Goal: Information Seeking & Learning: Learn about a topic

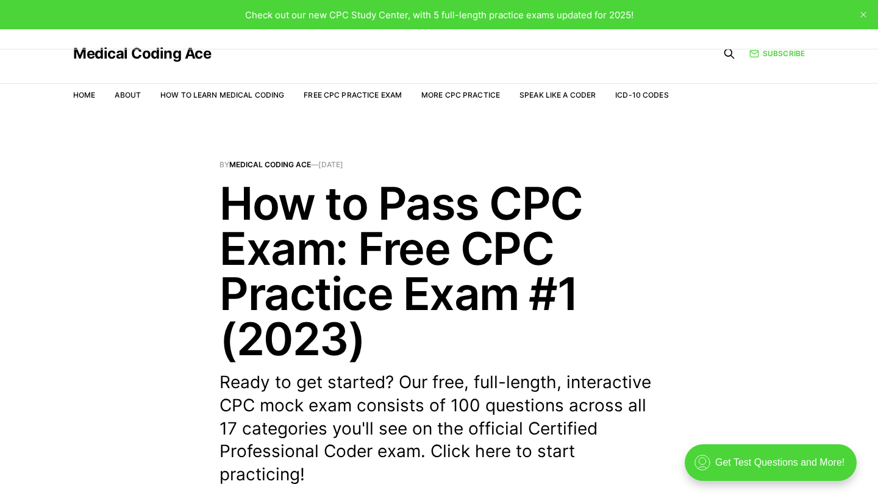
click at [276, 220] on h1 "How to Pass CPC Exam: Free CPC Practice Exam #1 (2023)" at bounding box center [439, 271] width 439 height 181
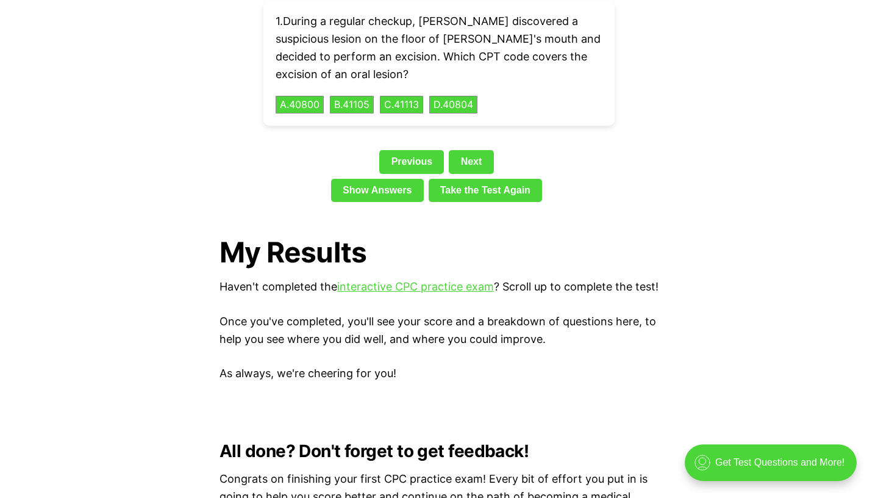
scroll to position [2867, 0]
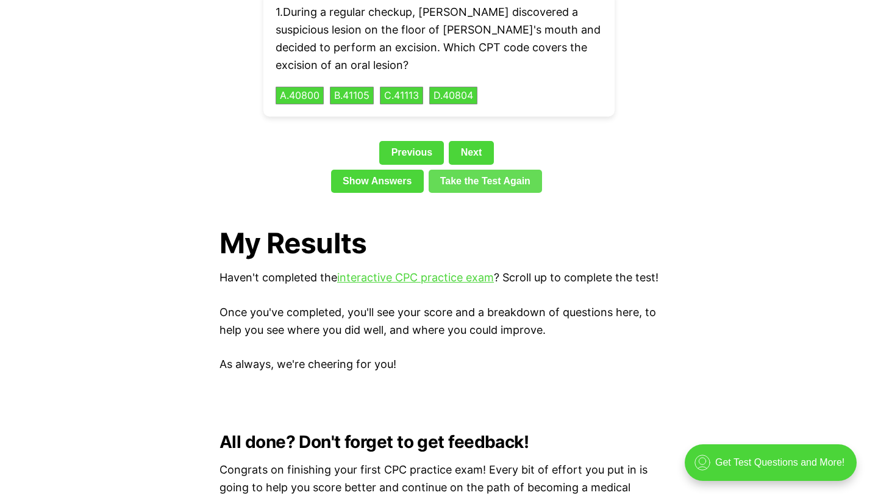
click at [470, 170] on link "Take the Test Again" at bounding box center [486, 181] width 114 height 23
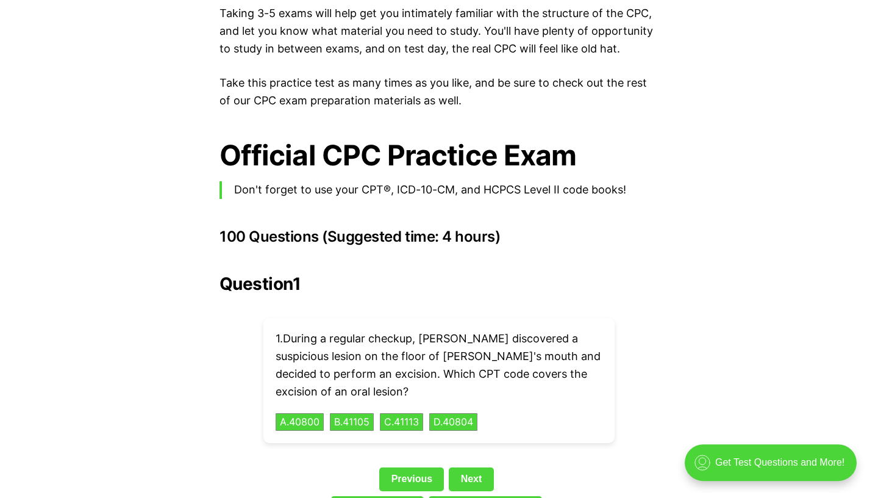
drag, startPoint x: 469, startPoint y: 137, endPoint x: 602, endPoint y: 467, distance: 355.2
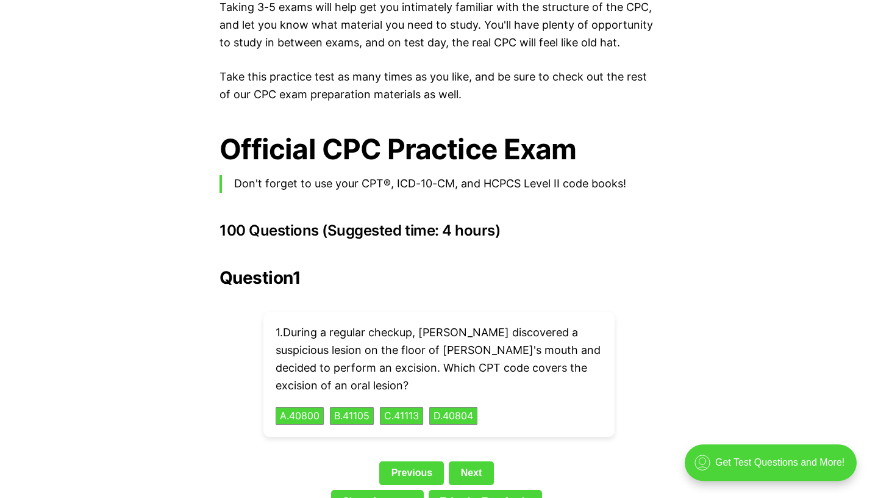
click at [578, 461] on div "Previous Next" at bounding box center [439, 475] width 439 height 28
click at [472, 461] on link "Next" at bounding box center [471, 472] width 45 height 23
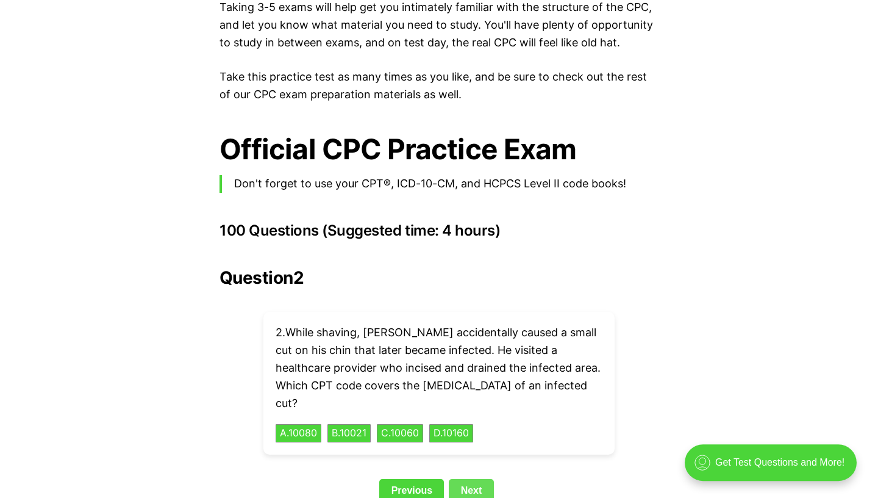
click at [482, 479] on link "Next" at bounding box center [471, 490] width 45 height 23
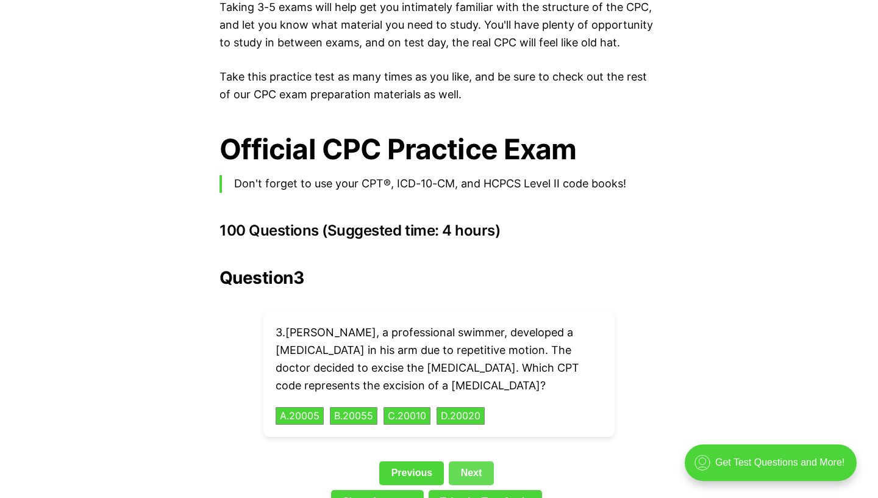
click at [480, 461] on link "Next" at bounding box center [471, 472] width 45 height 23
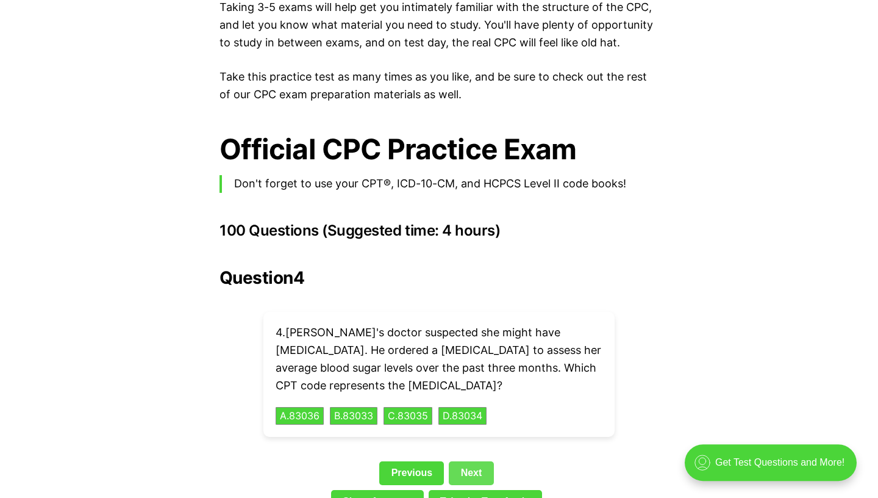
click at [478, 461] on link "Next" at bounding box center [471, 472] width 45 height 23
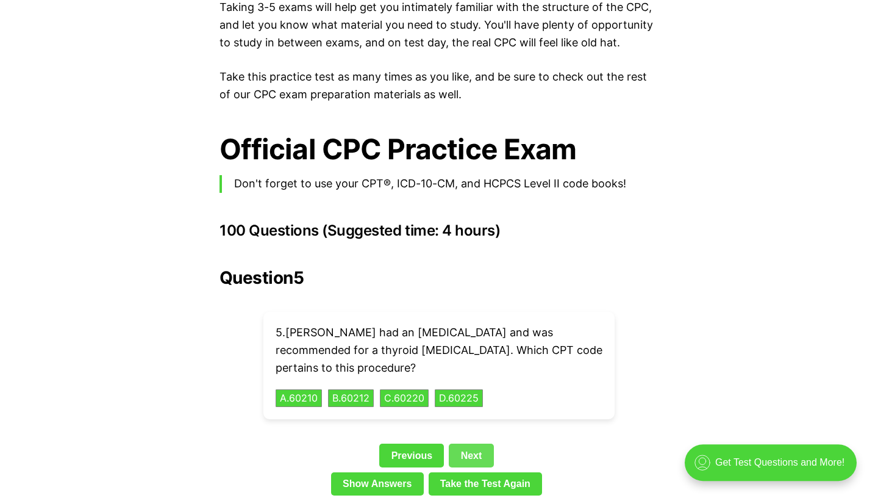
click at [474, 443] on link "Next" at bounding box center [471, 454] width 45 height 23
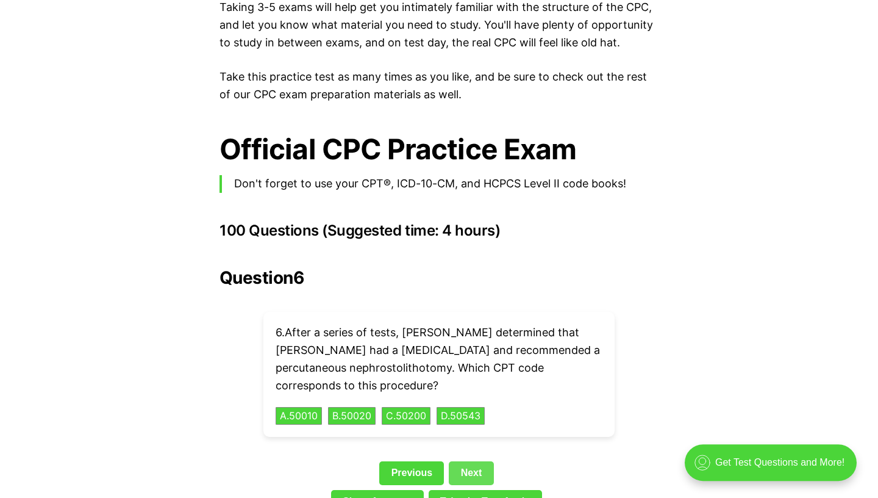
click at [472, 461] on link "Next" at bounding box center [471, 472] width 45 height 23
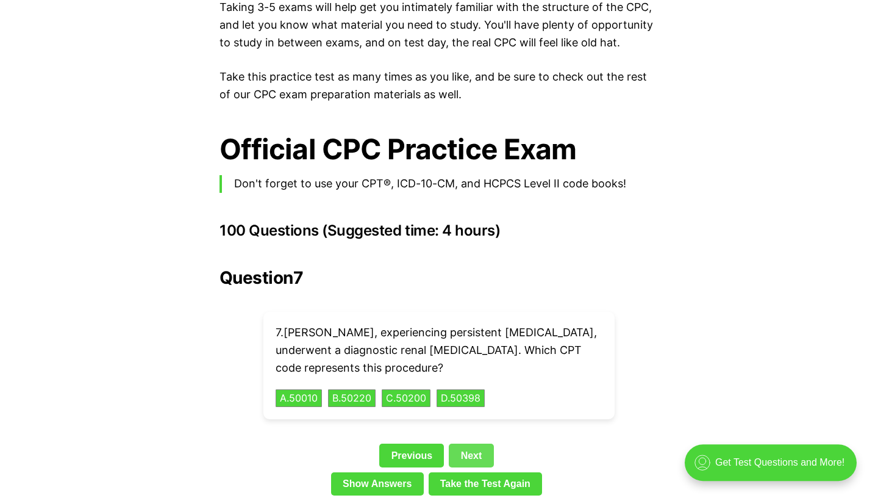
click at [475, 443] on link "Next" at bounding box center [471, 454] width 45 height 23
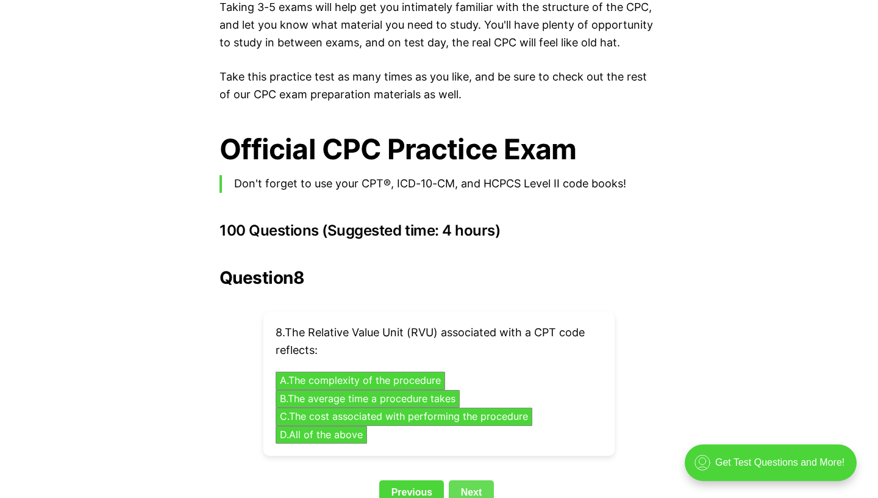
click at [481, 480] on link "Next" at bounding box center [471, 491] width 45 height 23
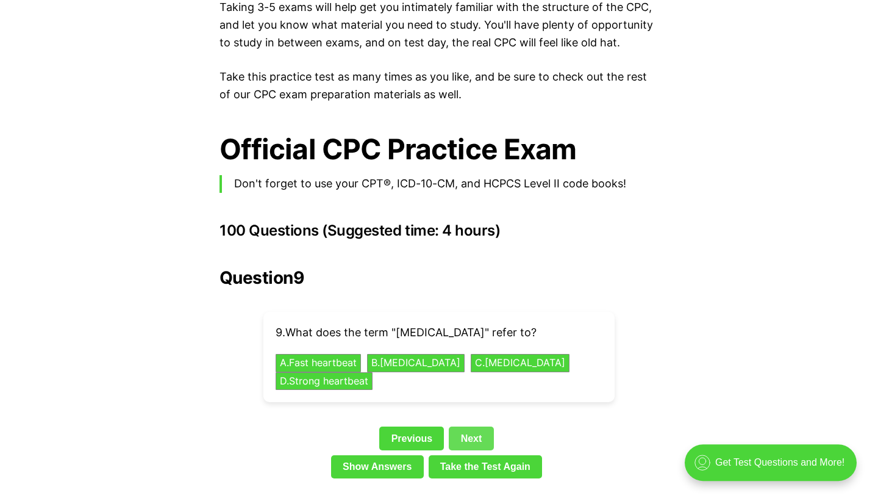
click at [471, 426] on link "Next" at bounding box center [471, 437] width 45 height 23
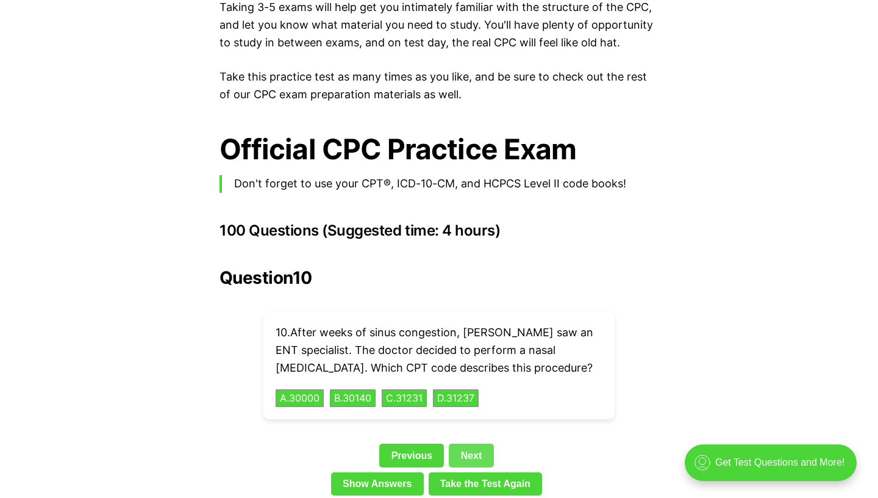
click at [478, 443] on link "Next" at bounding box center [471, 454] width 45 height 23
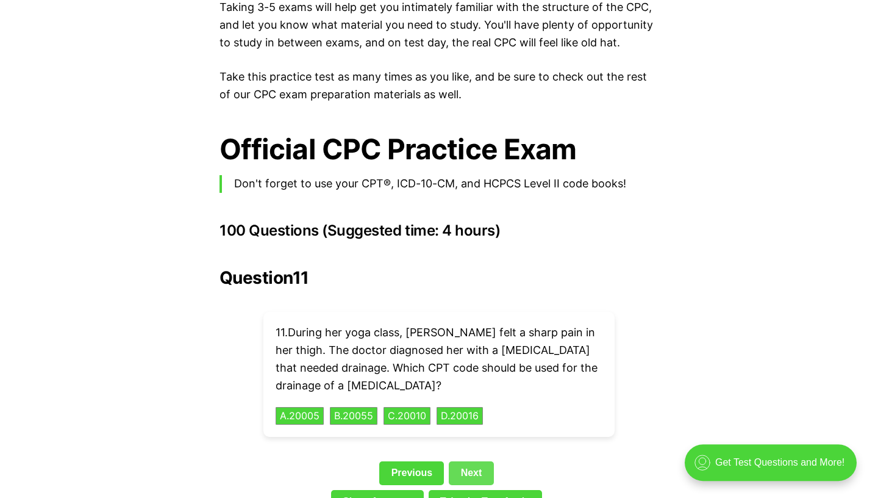
click at [477, 461] on link "Next" at bounding box center [471, 472] width 45 height 23
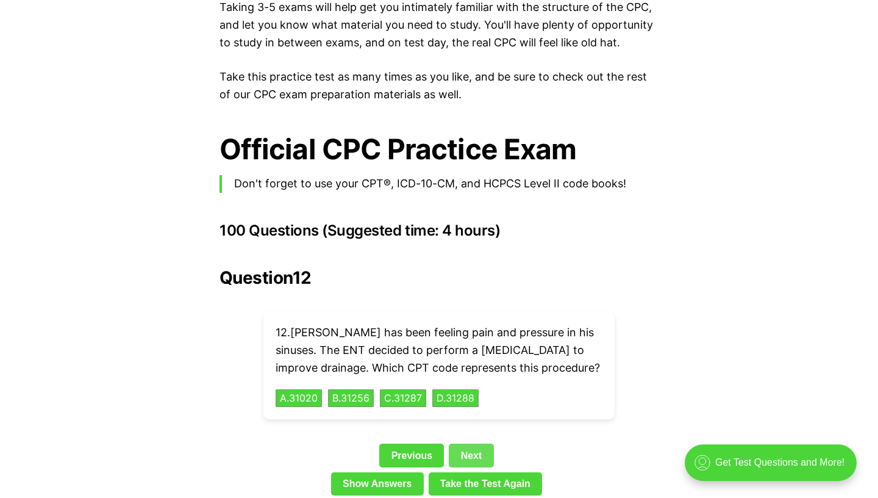
click at [476, 443] on link "Next" at bounding box center [471, 454] width 45 height 23
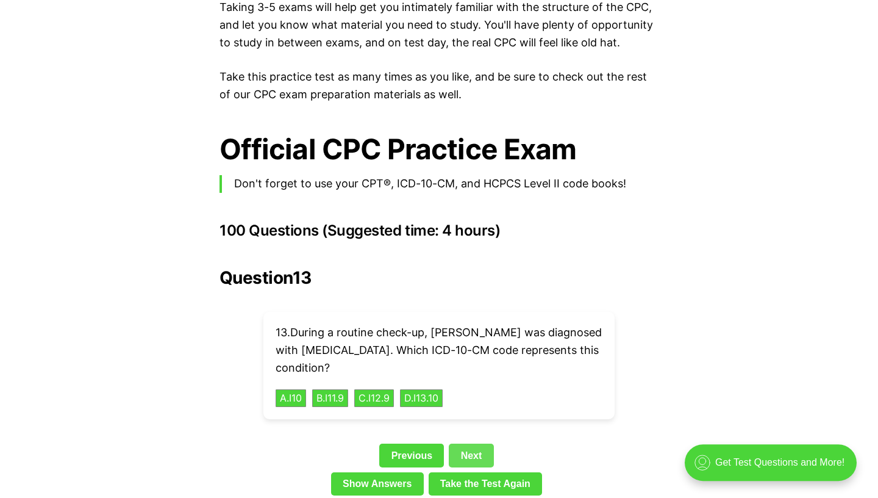
click at [476, 443] on link "Next" at bounding box center [471, 454] width 45 height 23
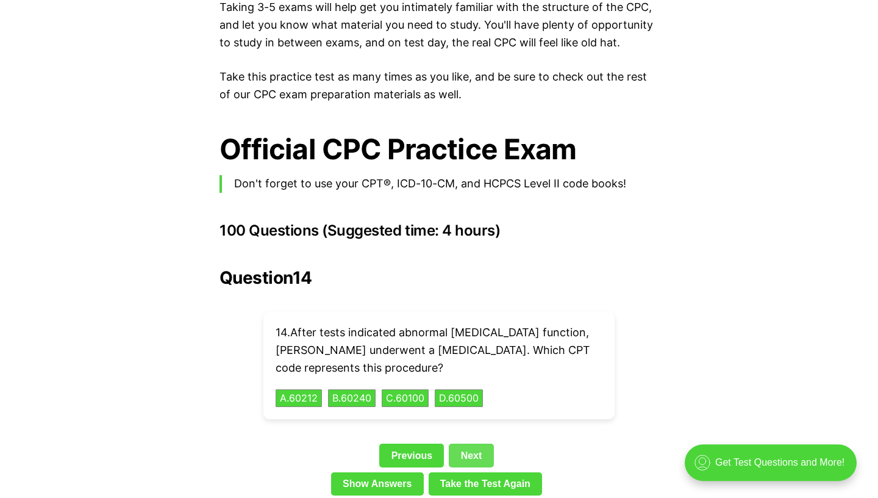
click at [476, 443] on link "Next" at bounding box center [471, 454] width 45 height 23
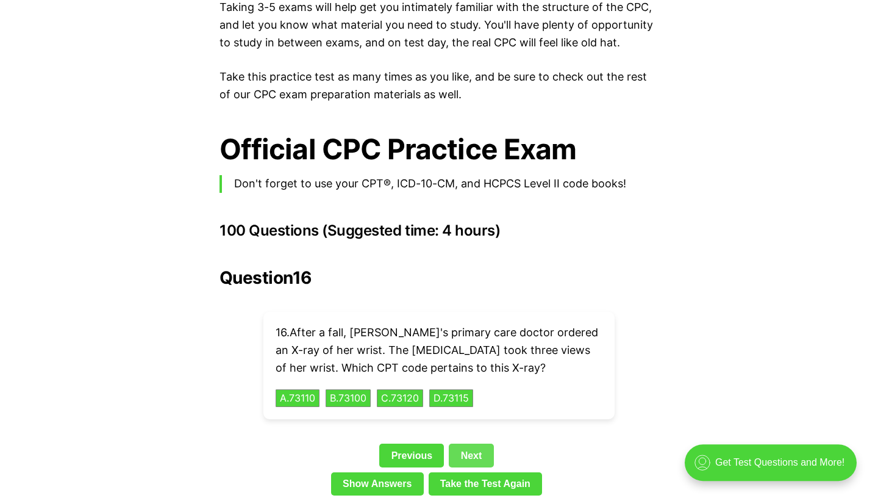
click at [476, 443] on link "Next" at bounding box center [471, 454] width 45 height 23
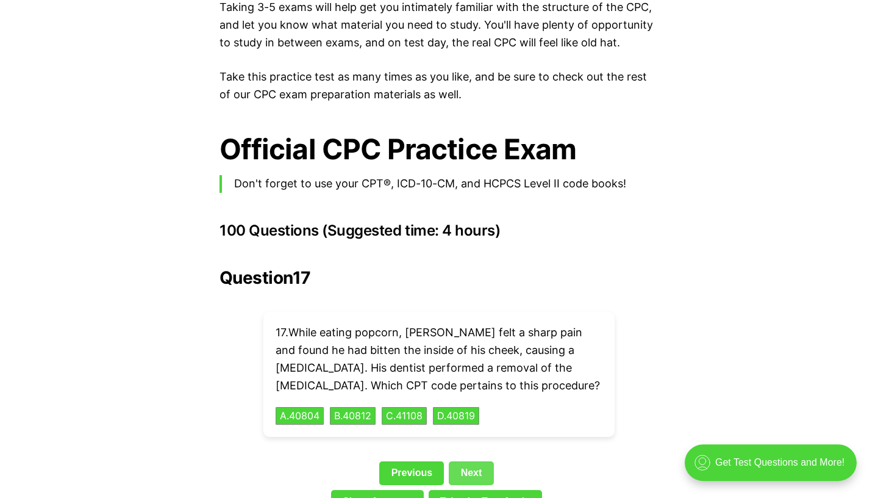
click at [484, 463] on link "Next" at bounding box center [471, 472] width 45 height 23
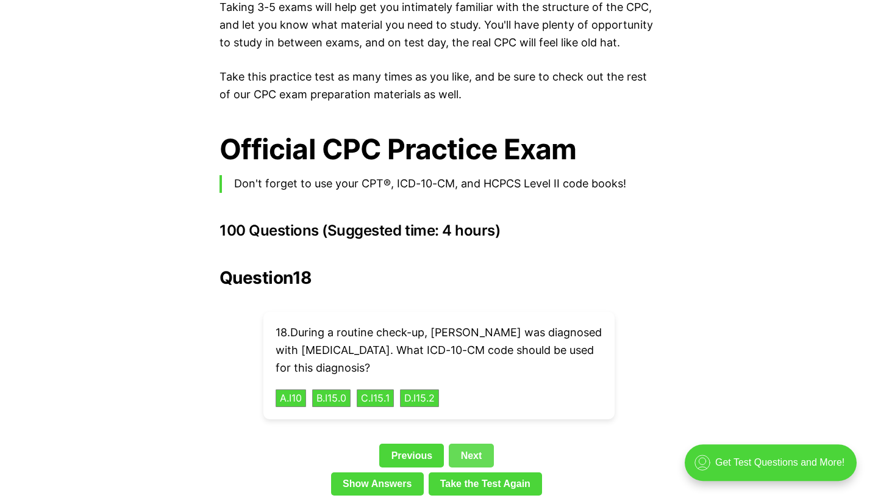
click at [481, 443] on link "Next" at bounding box center [471, 454] width 45 height 23
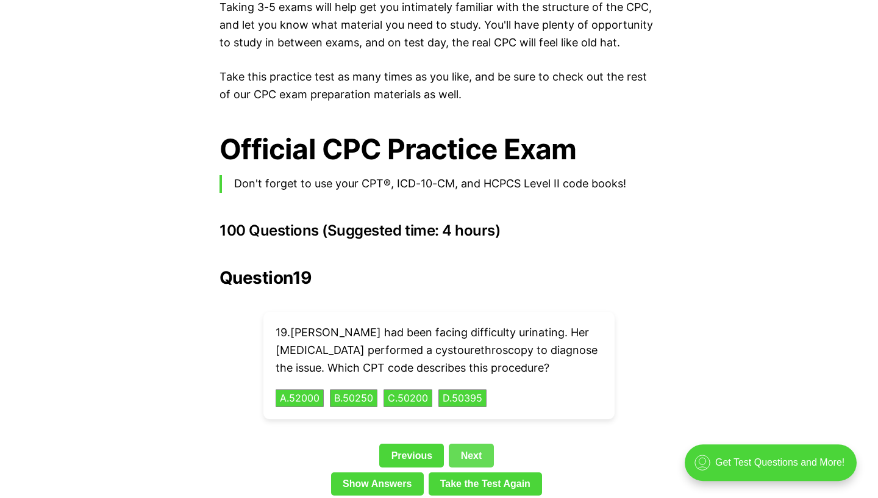
click at [473, 443] on link "Next" at bounding box center [471, 454] width 45 height 23
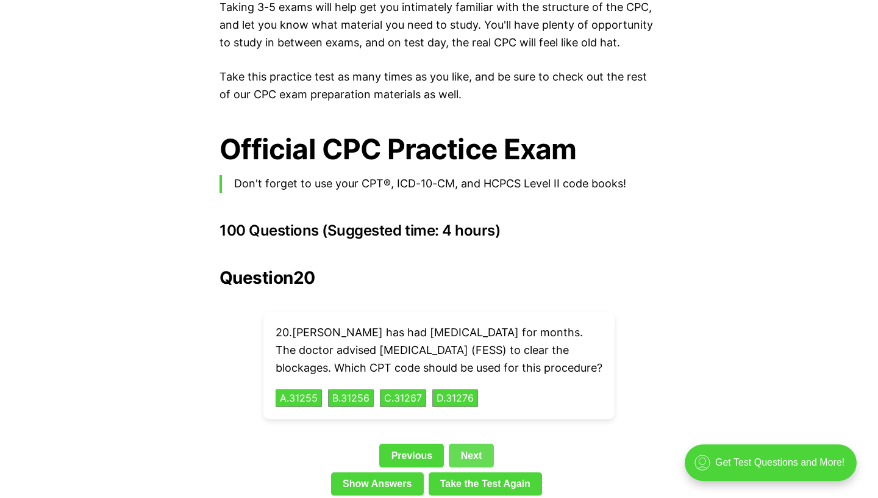
click at [478, 453] on link "Next" at bounding box center [471, 454] width 45 height 23
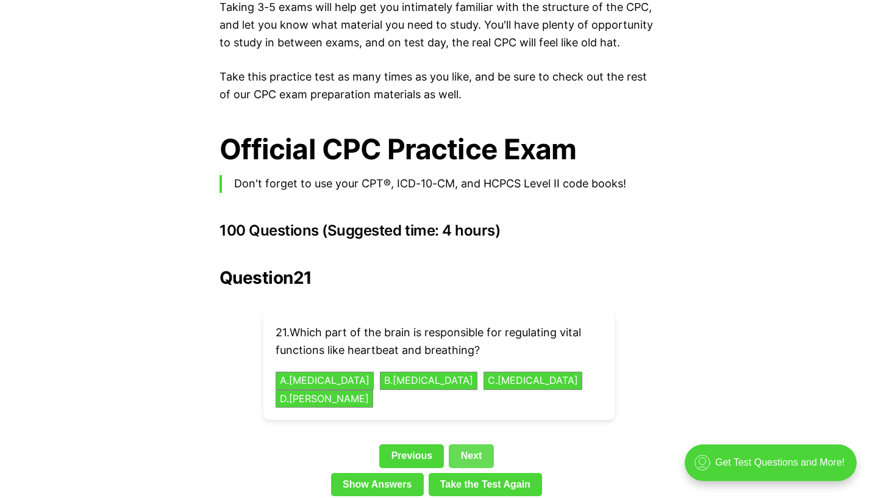
click at [470, 444] on link "Next" at bounding box center [471, 455] width 45 height 23
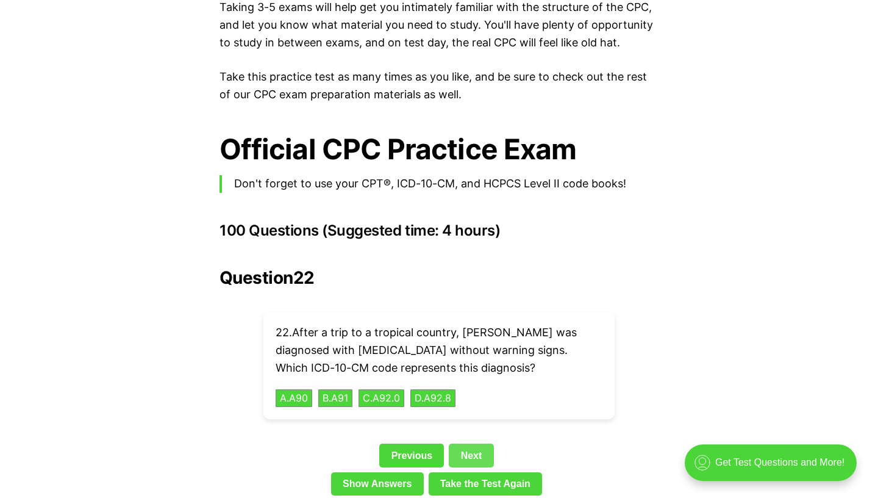
click at [475, 443] on link "Next" at bounding box center [471, 454] width 45 height 23
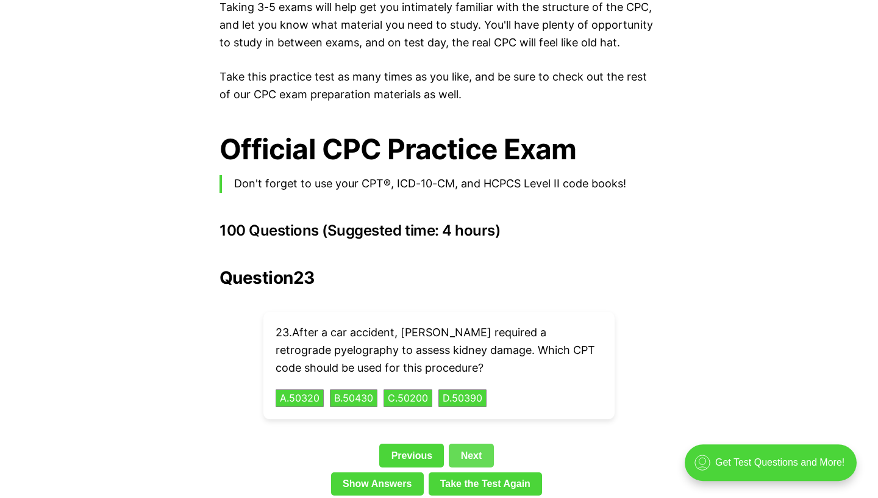
click at [475, 443] on link "Next" at bounding box center [471, 454] width 45 height 23
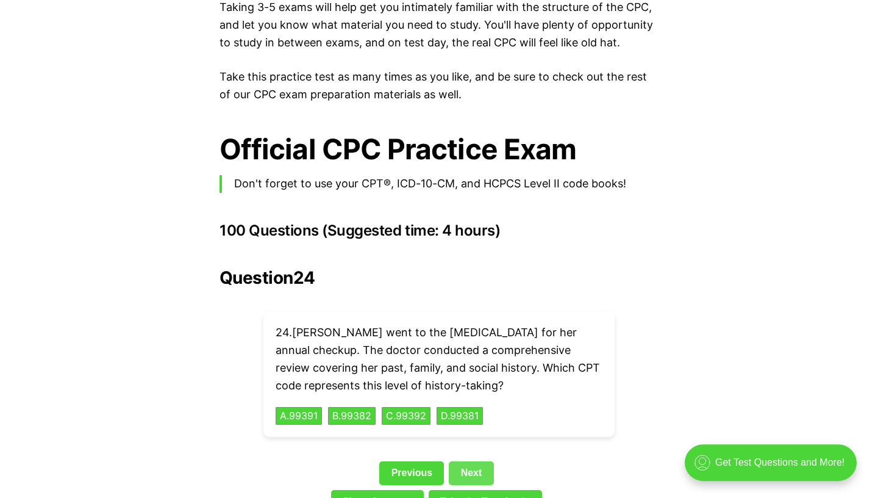
click at [480, 461] on link "Next" at bounding box center [471, 472] width 45 height 23
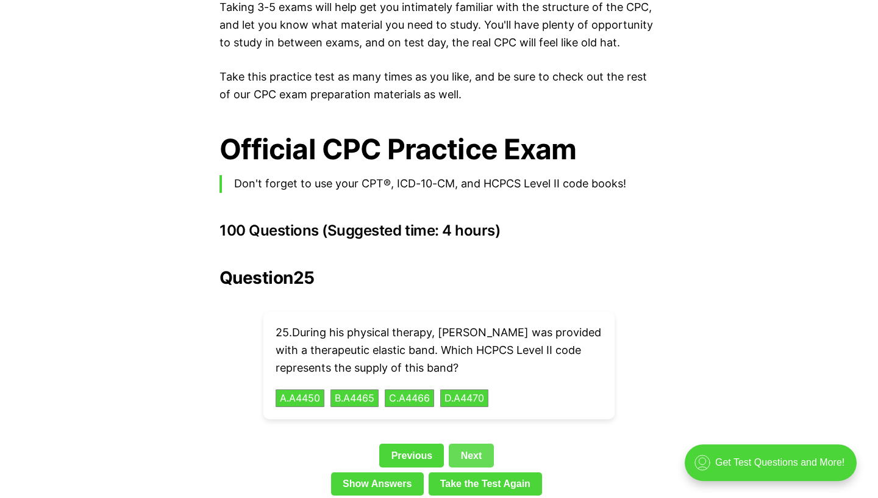
click at [479, 443] on link "Next" at bounding box center [471, 454] width 45 height 23
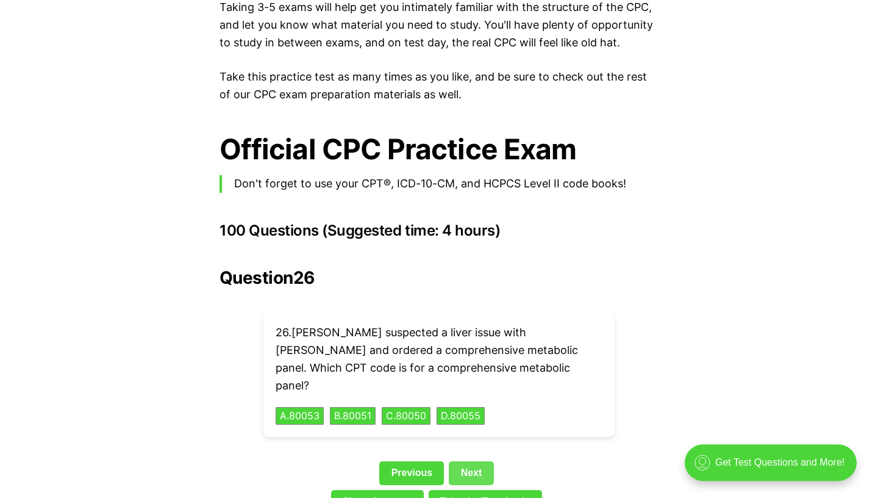
click at [479, 461] on link "Next" at bounding box center [471, 472] width 45 height 23
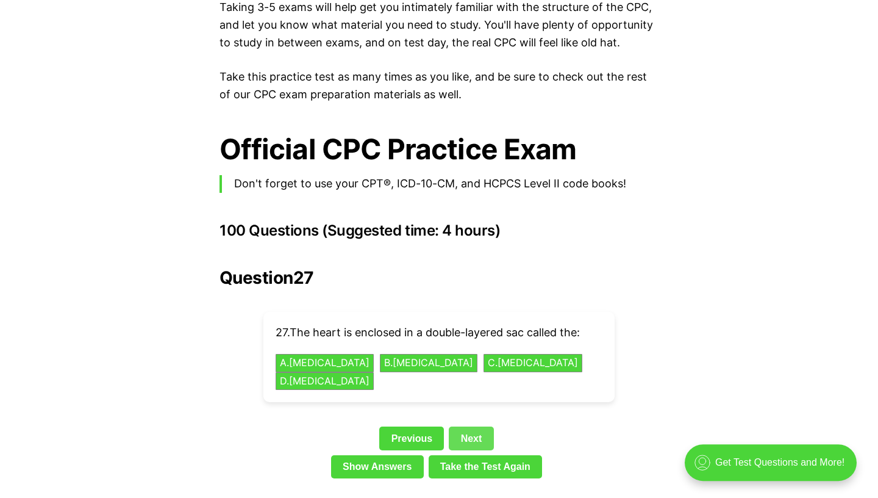
click at [473, 426] on link "Next" at bounding box center [471, 437] width 45 height 23
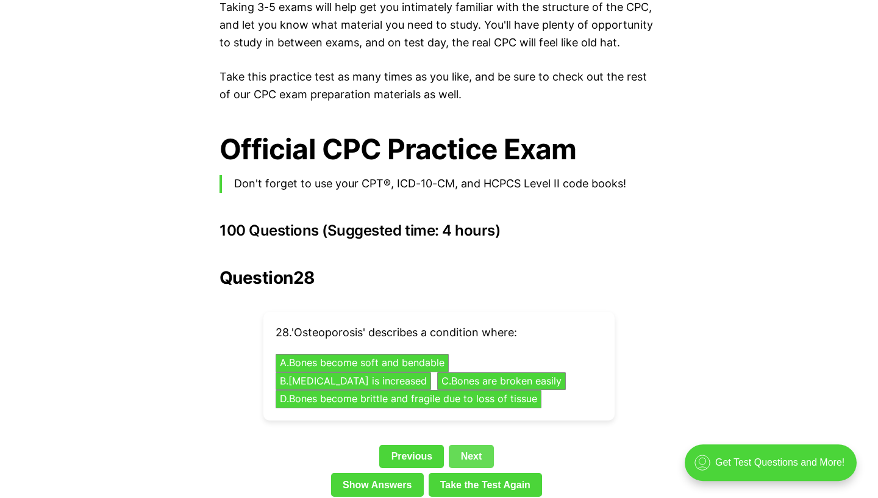
click at [485, 445] on link "Next" at bounding box center [471, 456] width 45 height 23
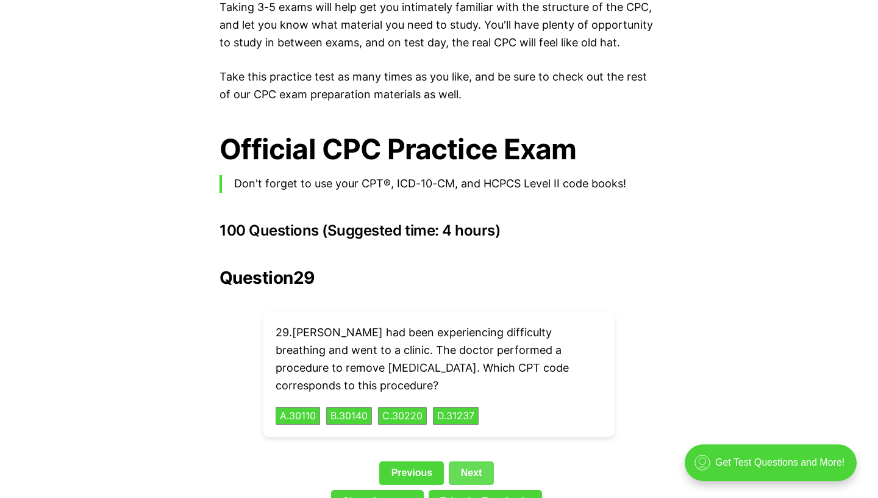
click at [485, 461] on link "Next" at bounding box center [471, 472] width 45 height 23
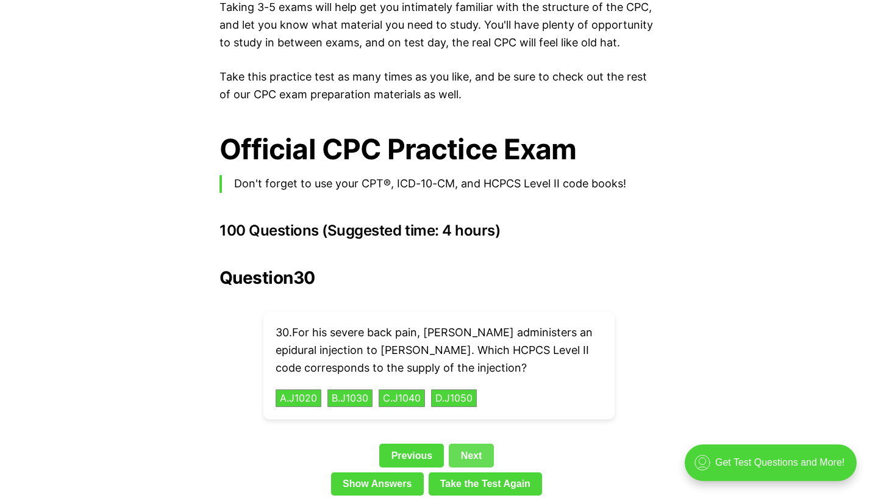
click at [485, 443] on link "Next" at bounding box center [471, 454] width 45 height 23
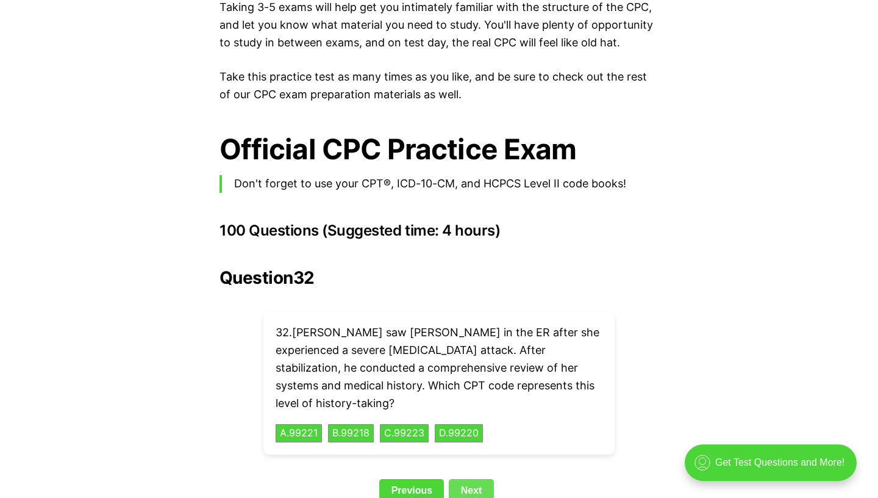
click at [481, 479] on link "Next" at bounding box center [471, 490] width 45 height 23
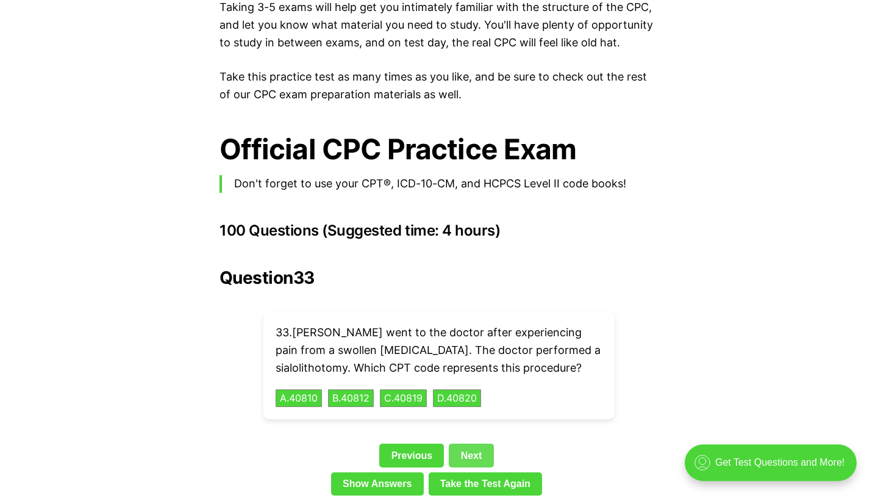
click at [481, 443] on link "Next" at bounding box center [471, 454] width 45 height 23
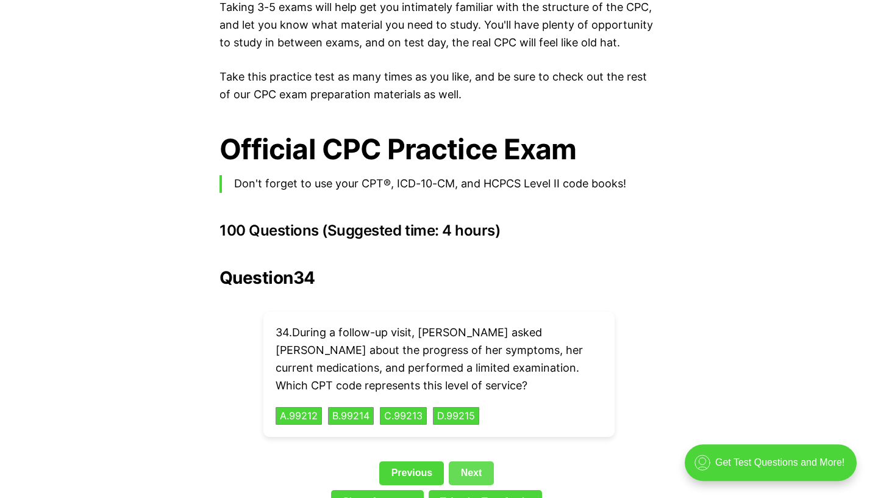
click at [485, 461] on link "Next" at bounding box center [471, 472] width 45 height 23
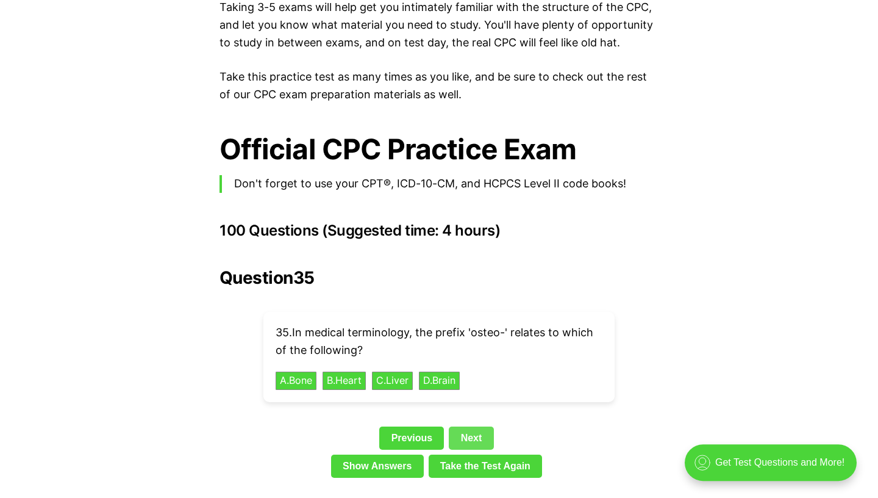
click at [480, 426] on link "Next" at bounding box center [471, 437] width 45 height 23
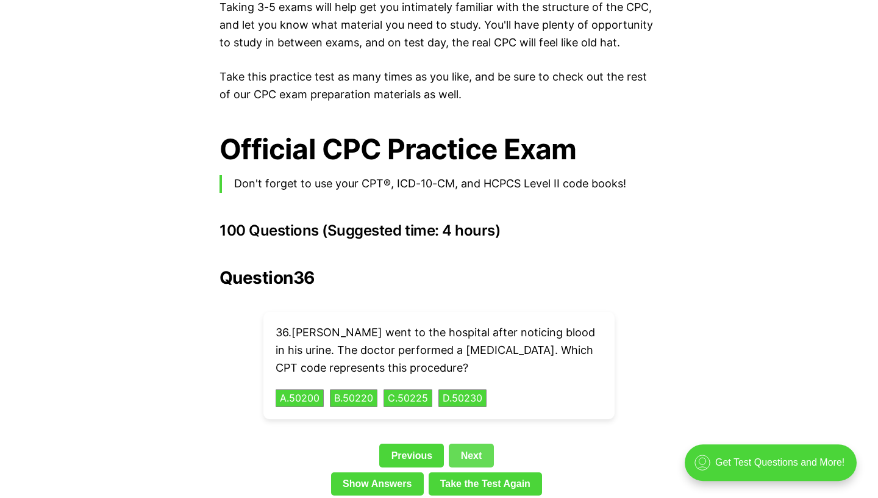
click at [474, 443] on link "Next" at bounding box center [471, 454] width 45 height 23
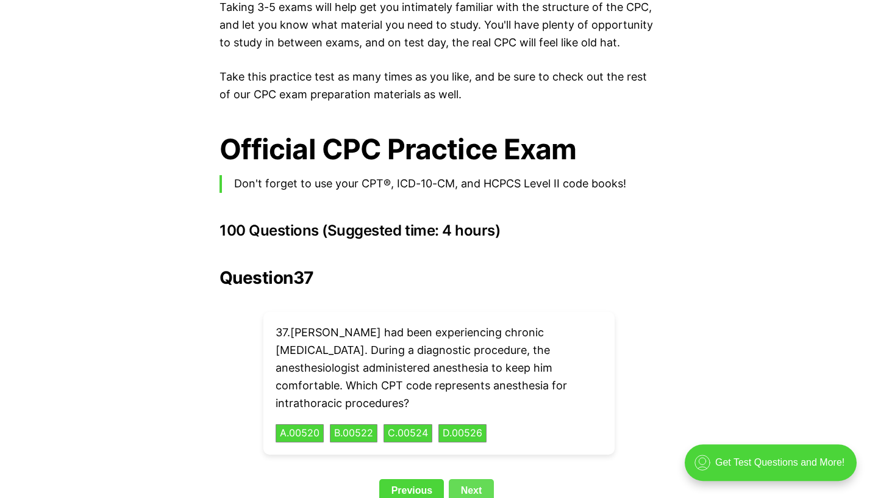
click at [480, 479] on link "Next" at bounding box center [471, 490] width 45 height 23
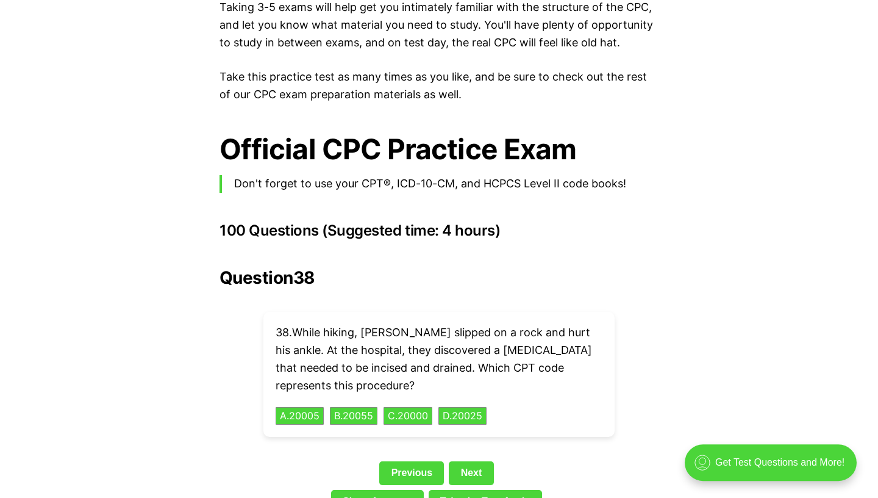
scroll to position [2867, 0]
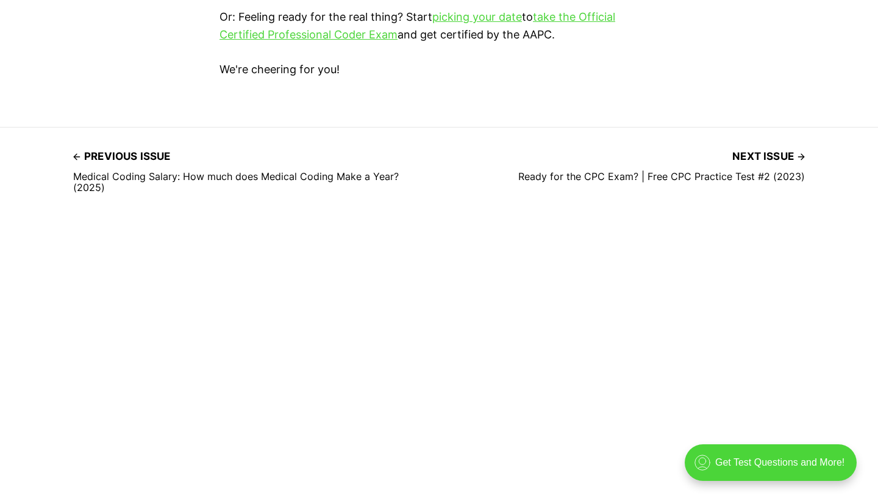
scroll to position [3823, 0]
